Goal: Navigation & Orientation: Understand site structure

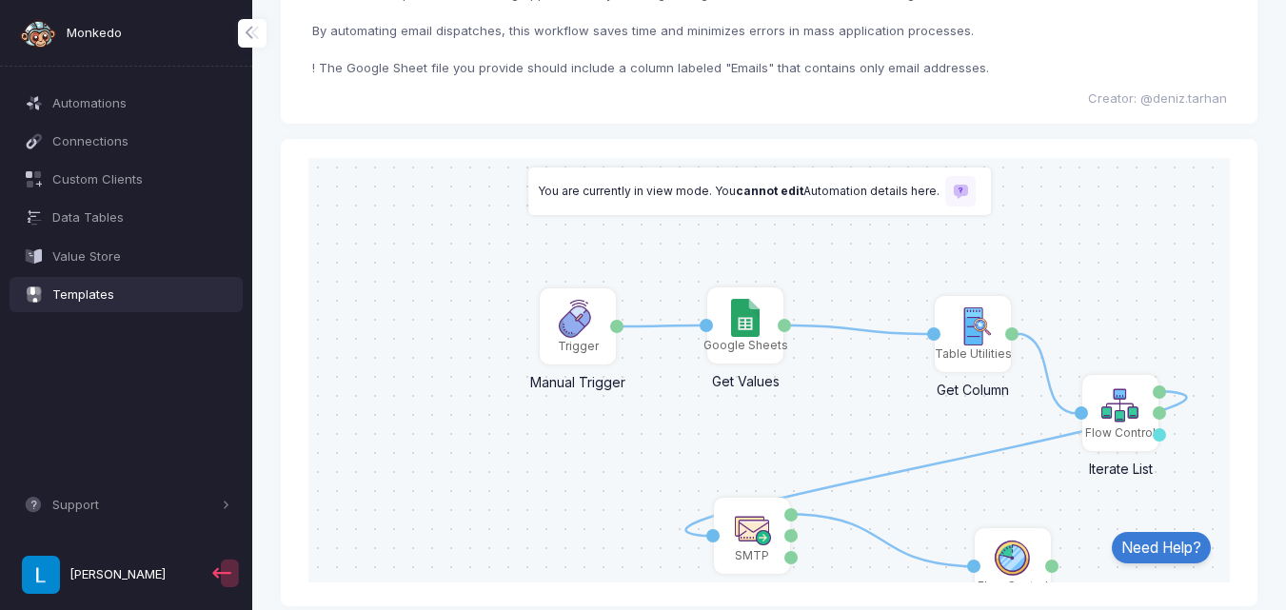
scroll to position [147, 0]
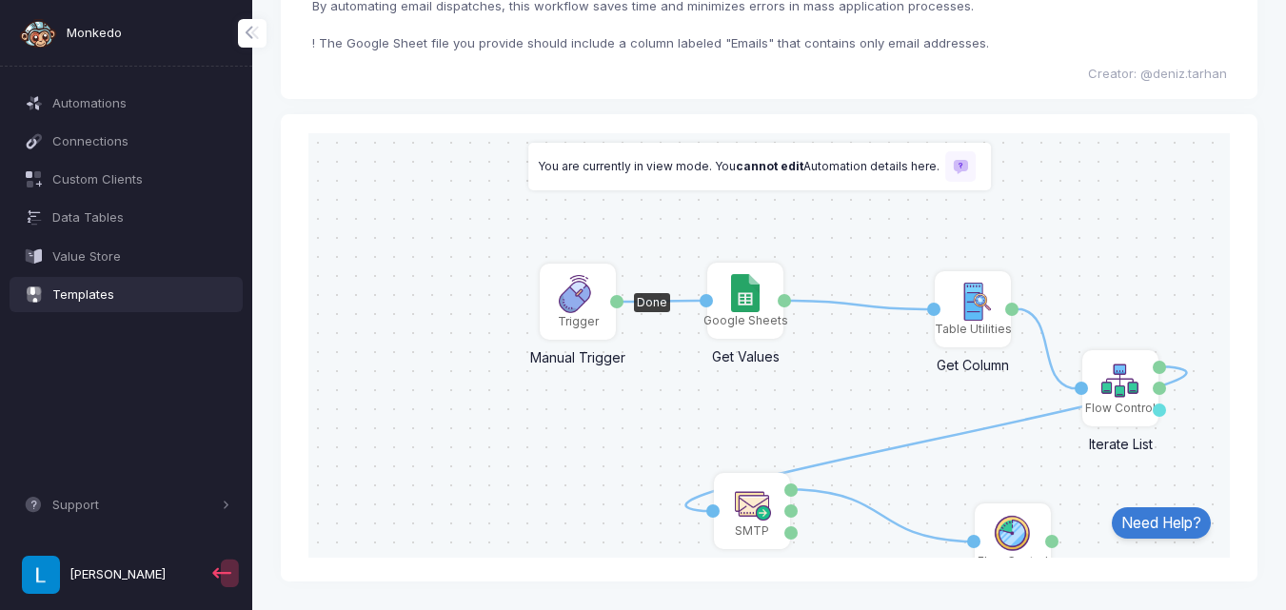
click at [567, 312] on div "Trigger" at bounding box center [578, 320] width 41 height 17
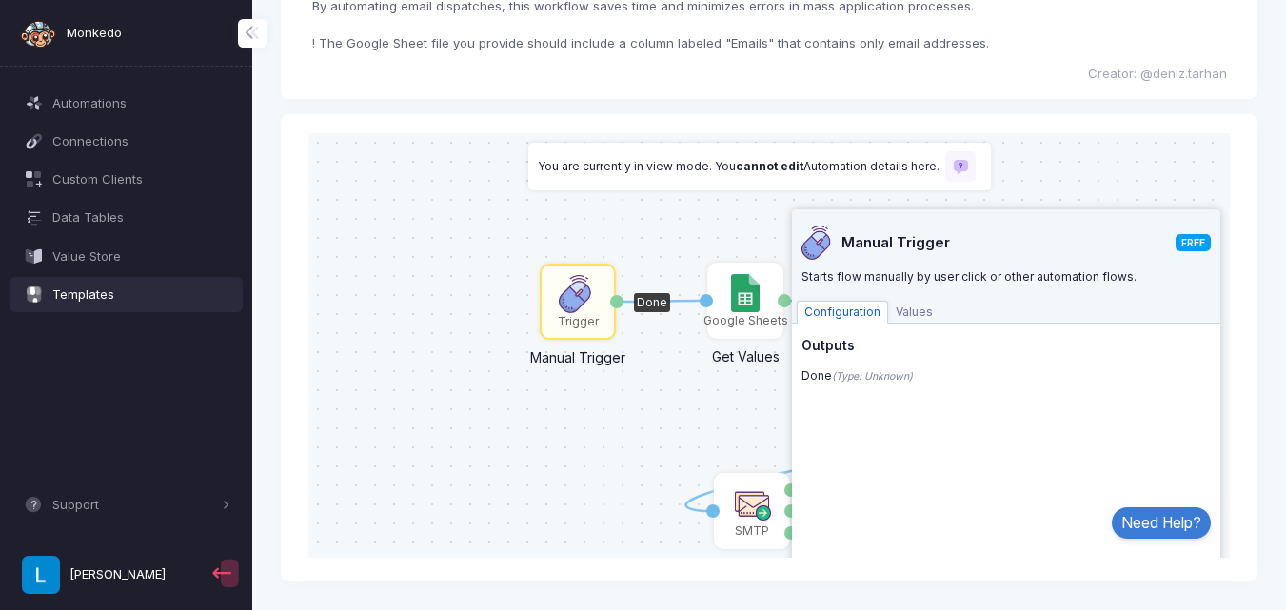
click at [888, 311] on span "Values" at bounding box center [914, 311] width 52 height 23
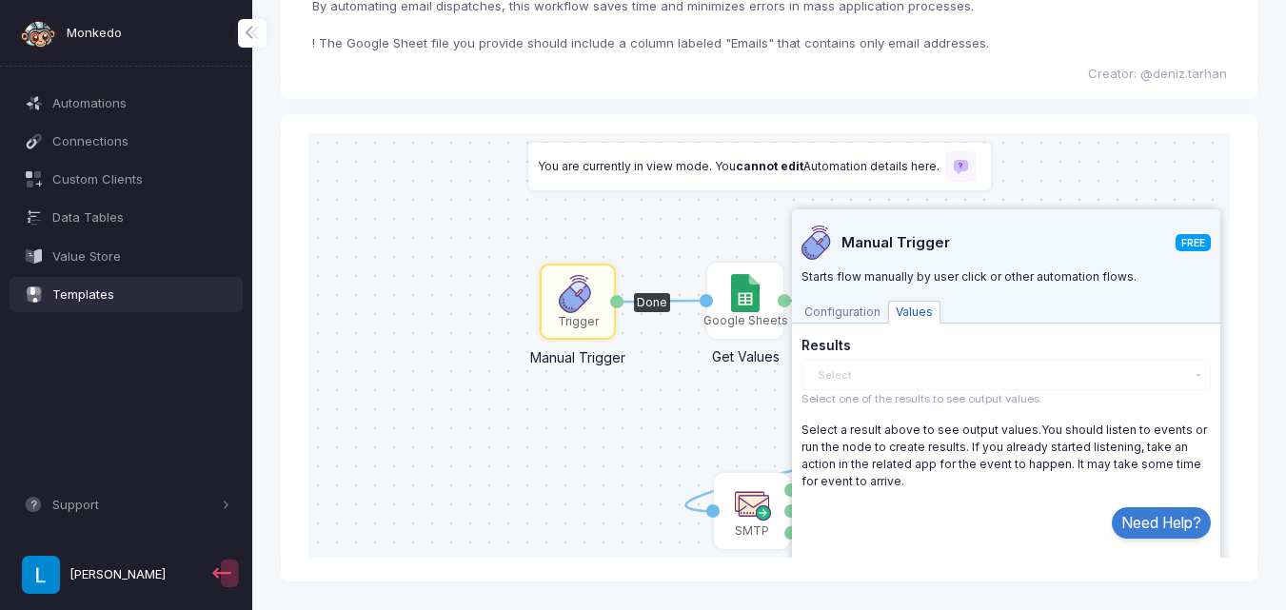
scroll to position [1, 0]
click at [686, 382] on div "1 1 1 1 1 Trigger Manual Trigger Done Google Sheets Get Values Activation 1 Val…" at bounding box center [759, 344] width 941 height 425
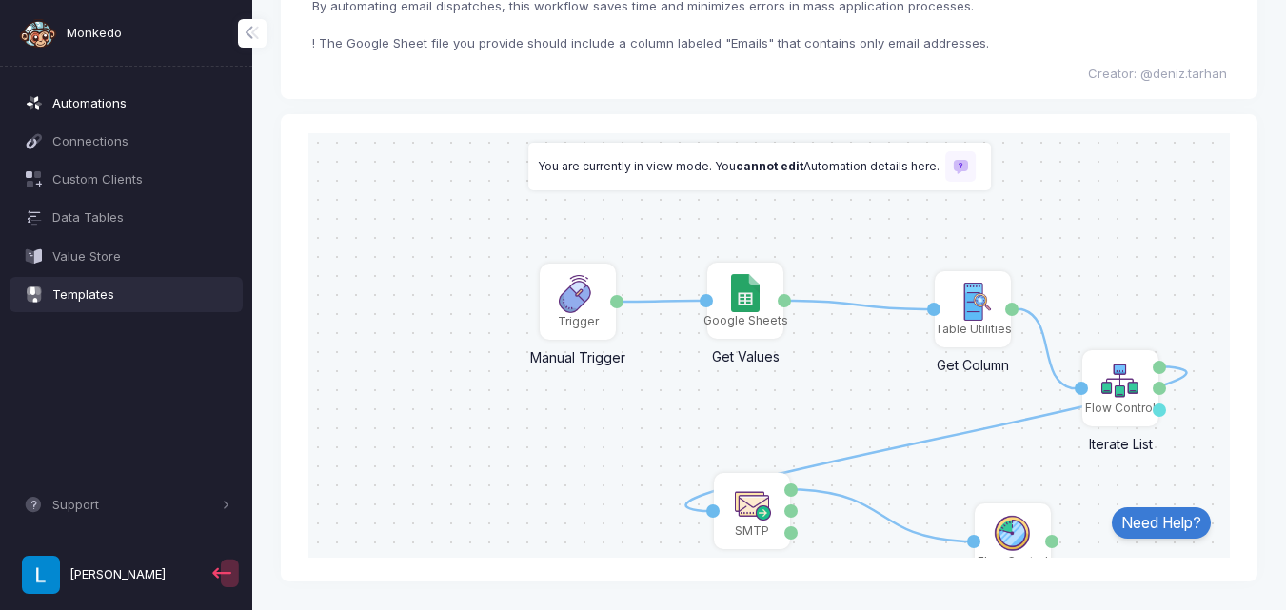
click at [92, 105] on span "Automations" at bounding box center [141, 103] width 178 height 19
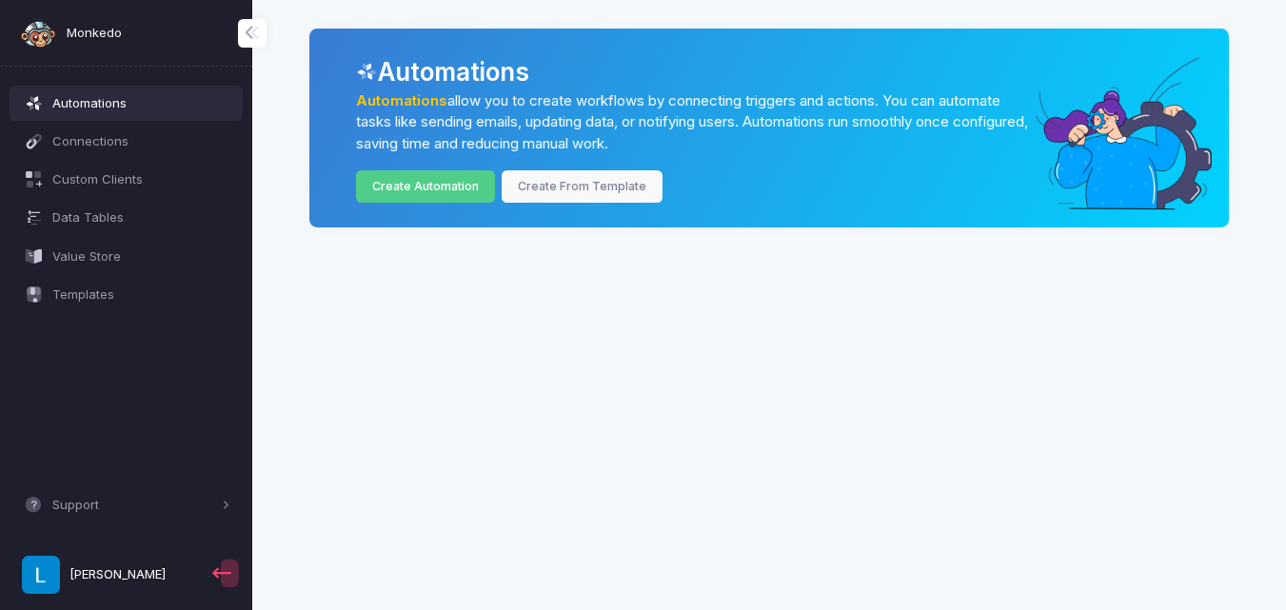
scroll to position [0, 0]
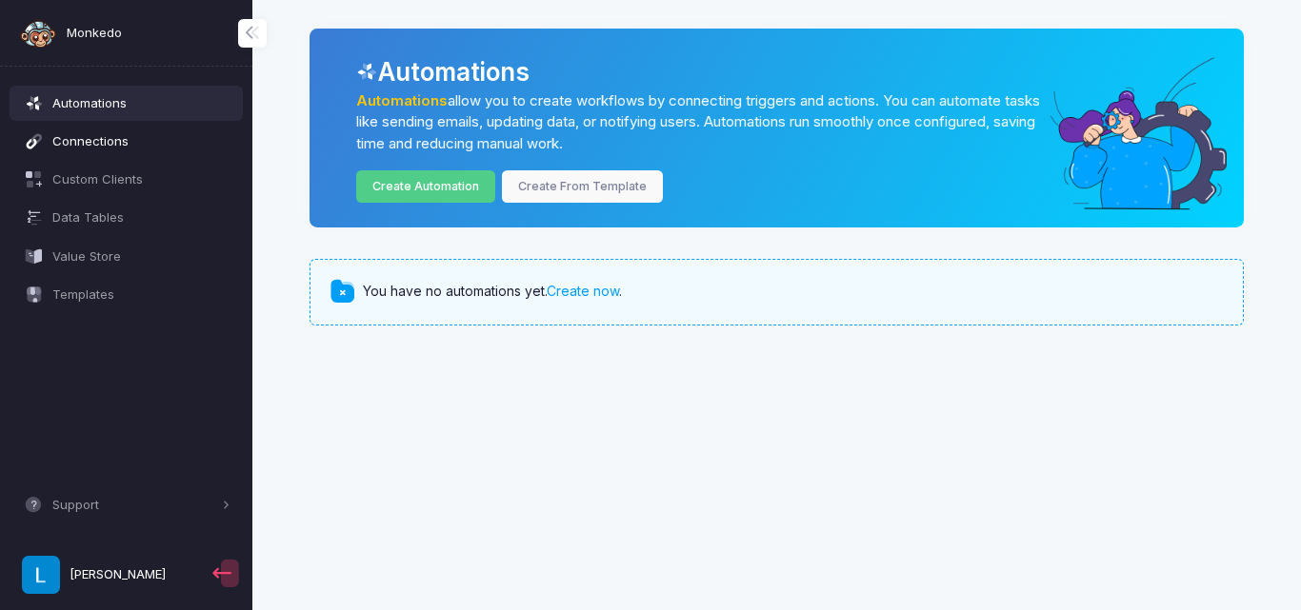
click at [74, 139] on span "Connections" at bounding box center [141, 141] width 178 height 19
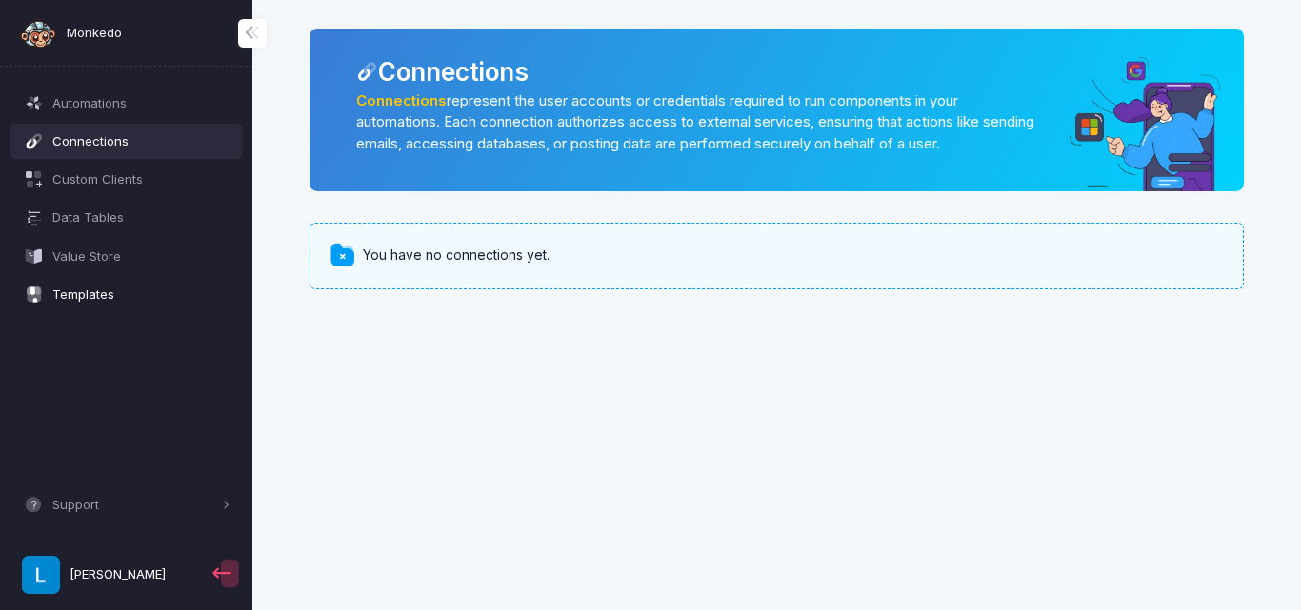
click at [54, 286] on span "Templates" at bounding box center [141, 295] width 178 height 19
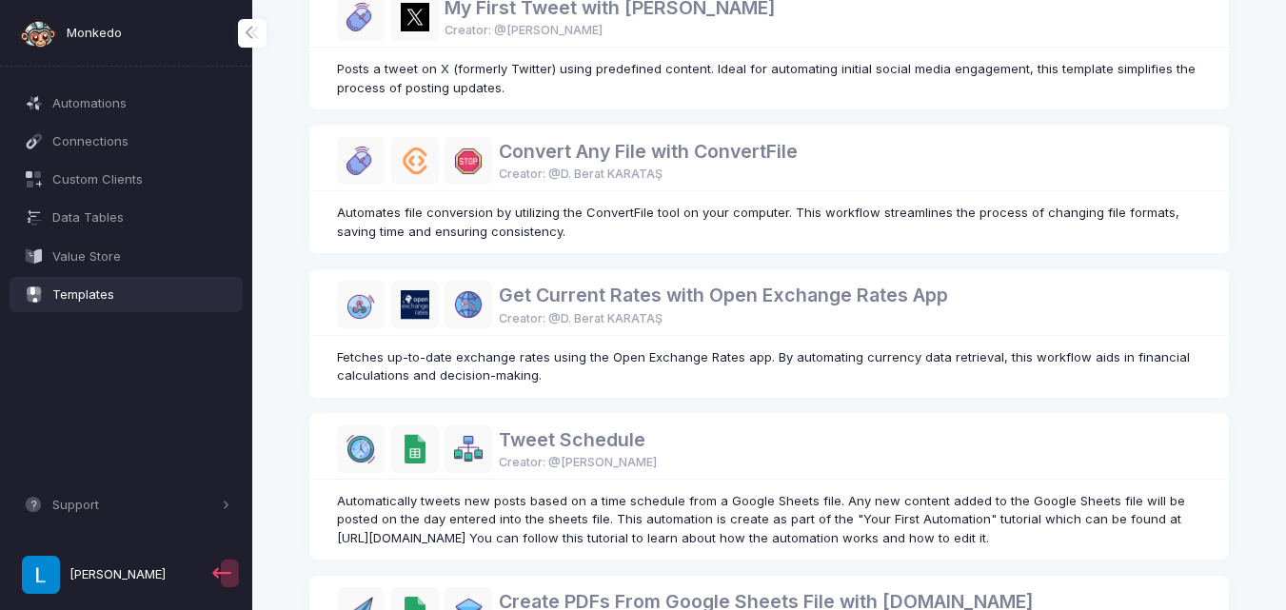
scroll to position [784, 0]
